Goal: Register for event/course

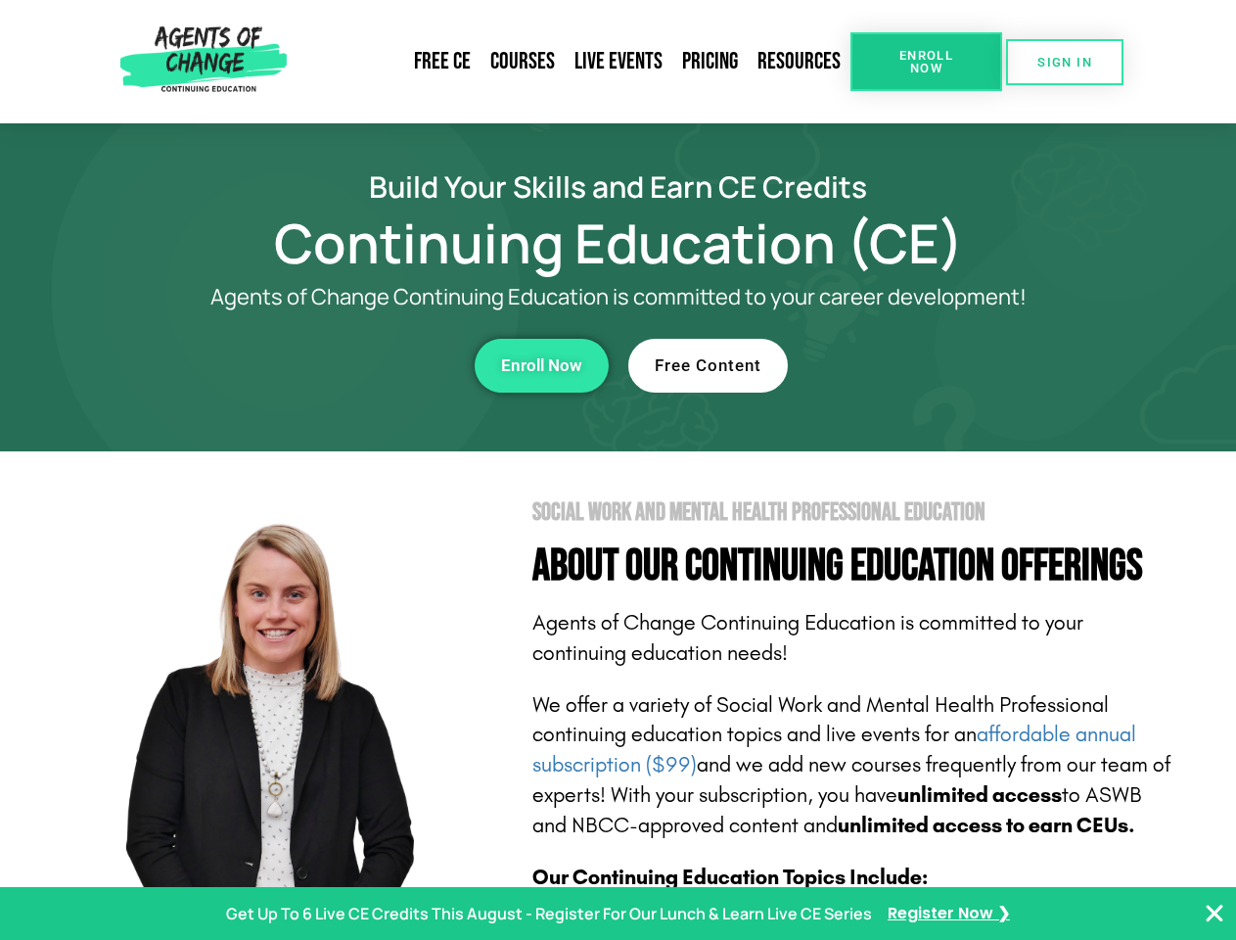
click at [618, 470] on section "Social Work and Mental Health Professional Education About Our Continuing Educa…" at bounding box center [618, 862] width 1236 height 822
click at [926, 62] on span "Enroll Now" at bounding box center [926, 61] width 89 height 25
click at [1065, 62] on span "SIGN IN" at bounding box center [1065, 62] width 55 height 13
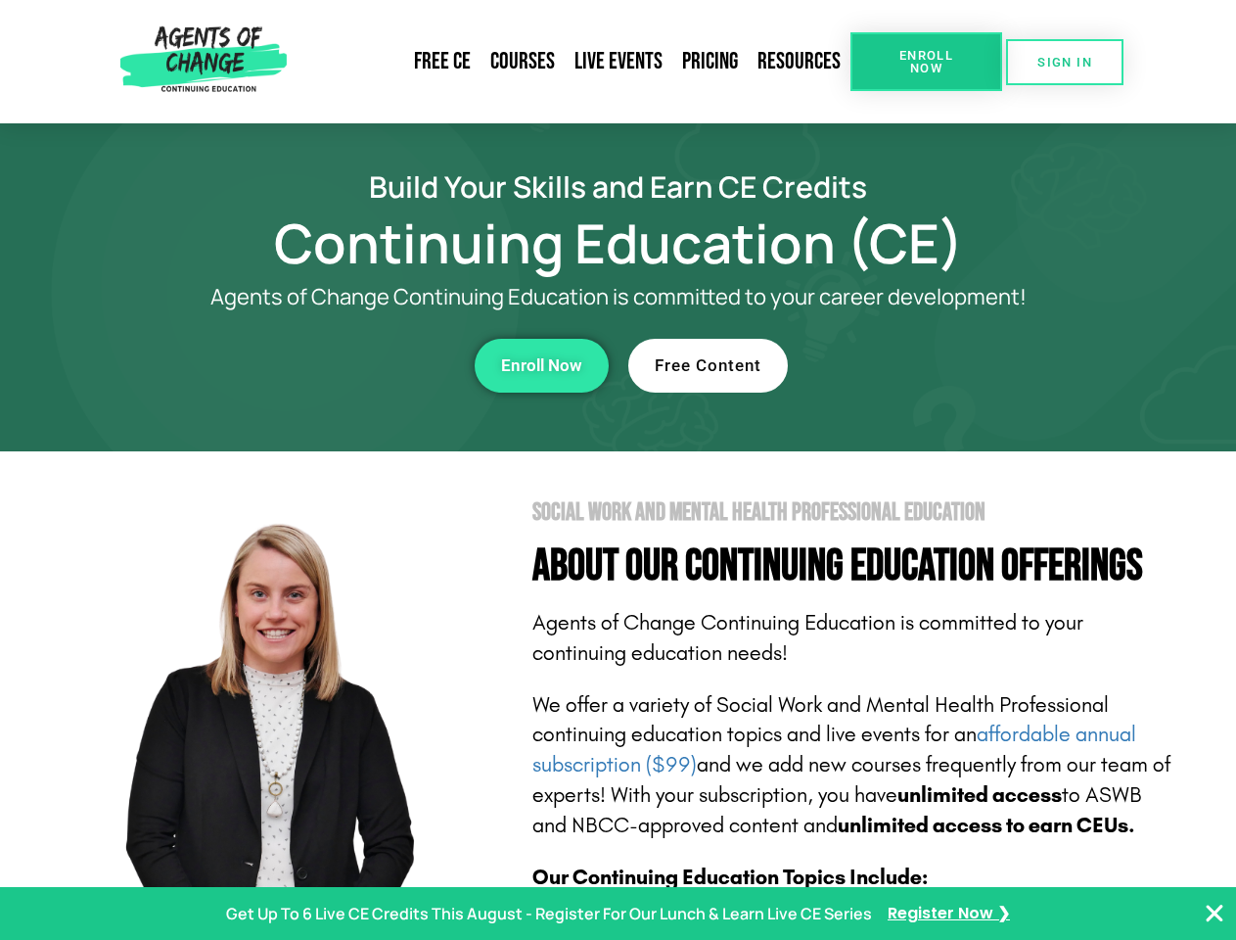
click at [340, 365] on div "Enroll Now" at bounding box center [339, 366] width 538 height 54
click at [541, 365] on span "Enroll Now" at bounding box center [541, 365] width 81 height 17
click at [898, 365] on div "Free Content" at bounding box center [897, 366] width 538 height 54
